Goal: Find specific page/section: Find specific page/section

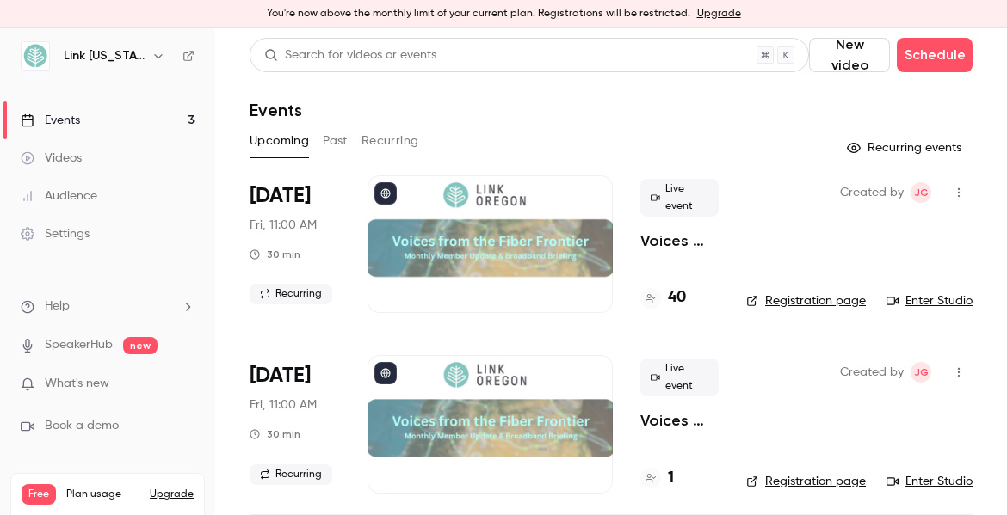
click at [154, 57] on icon "button" at bounding box center [158, 56] width 8 height 4
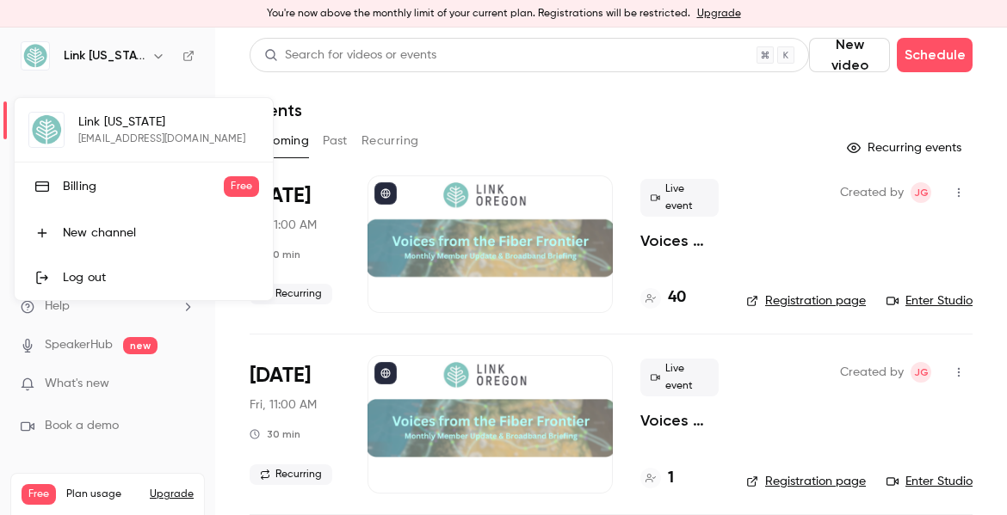
click at [131, 133] on div "Link [US_STATE] [EMAIL_ADDRESS][DOMAIN_NAME] Billing Free New channel Log out" at bounding box center [144, 199] width 258 height 202
click at [213, 75] on div at bounding box center [503, 257] width 1007 height 515
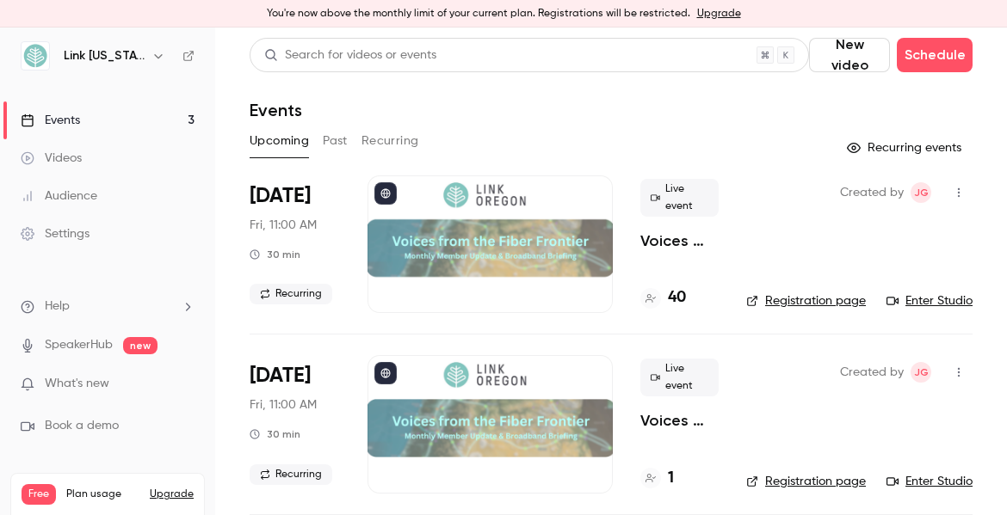
click at [896, 293] on link "Enter Studio" at bounding box center [929, 301] width 86 height 17
